Goal: Information Seeking & Learning: Learn about a topic

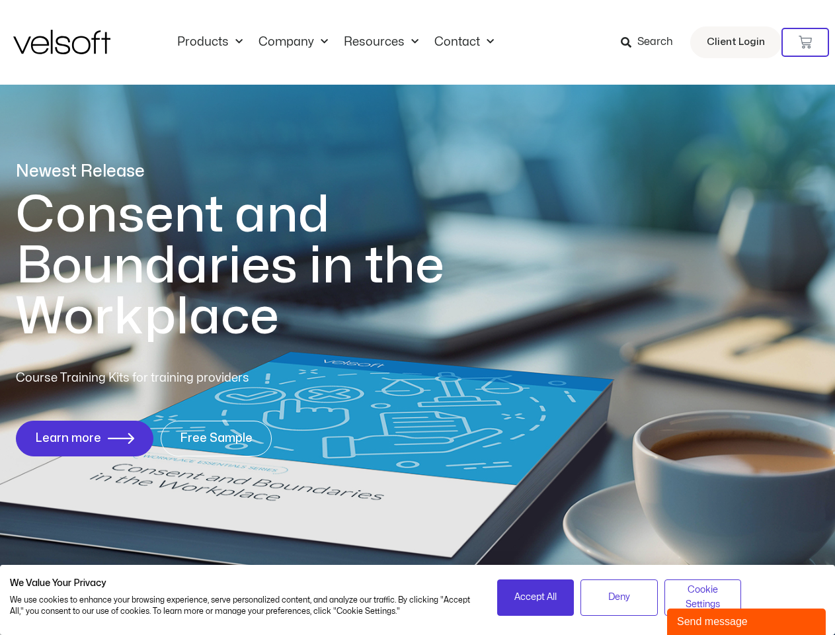
click at [417, 317] on h1 "Consent and Boundaries in the Workplace" at bounding box center [257, 266] width 482 height 153
click at [805, 42] on icon at bounding box center [804, 42] width 13 height 13
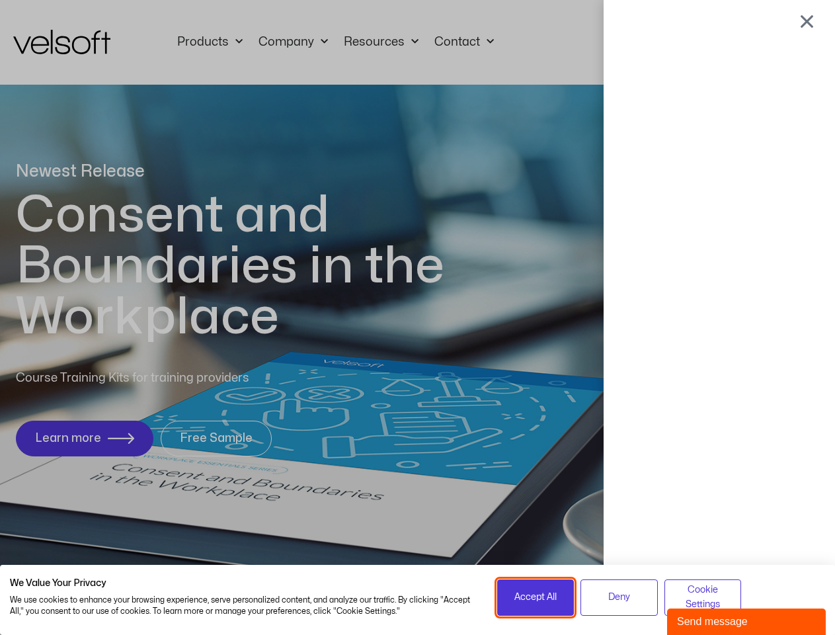
click at [535, 597] on span "Accept All" at bounding box center [535, 597] width 42 height 15
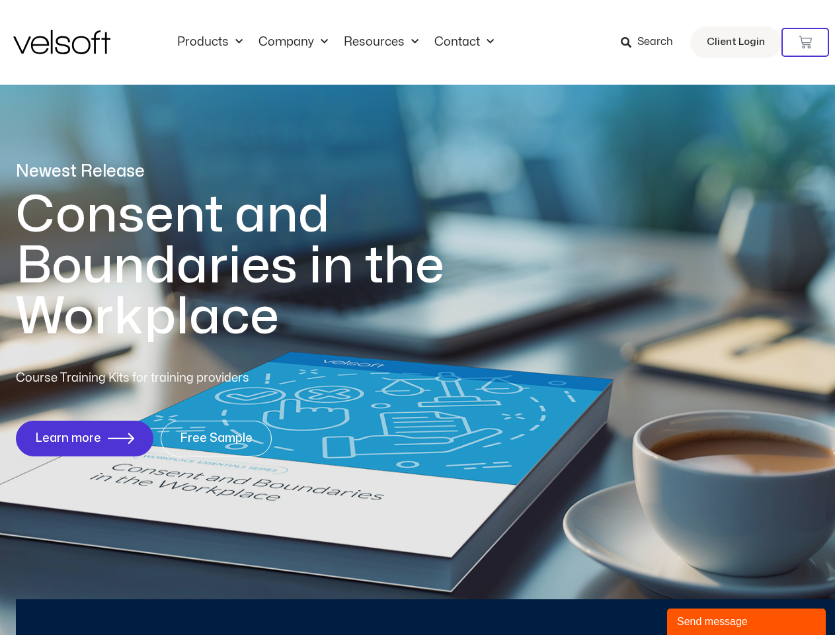
click at [703, 597] on div "Newest Release Consent and Boundaries in the Workplace Course Training Kits for…" at bounding box center [417, 316] width 835 height 642
click at [746, 621] on div "Send message" at bounding box center [746, 621] width 139 height 16
